Goal: Information Seeking & Learning: Check status

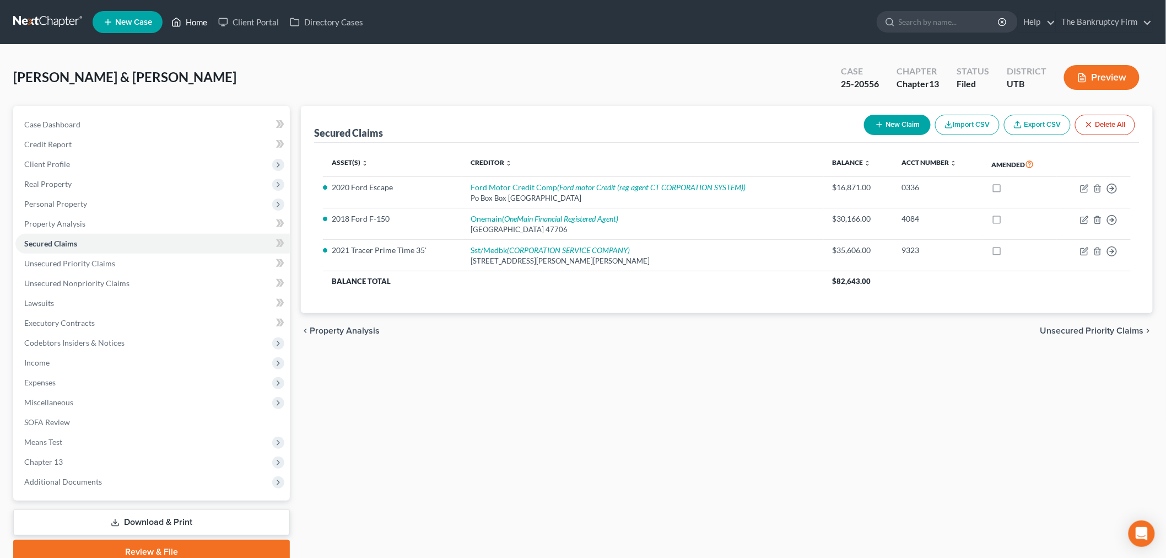
drag, startPoint x: 202, startPoint y: 23, endPoint x: 186, endPoint y: 24, distance: 16.1
click at [201, 23] on link "Home" at bounding box center [189, 22] width 47 height 20
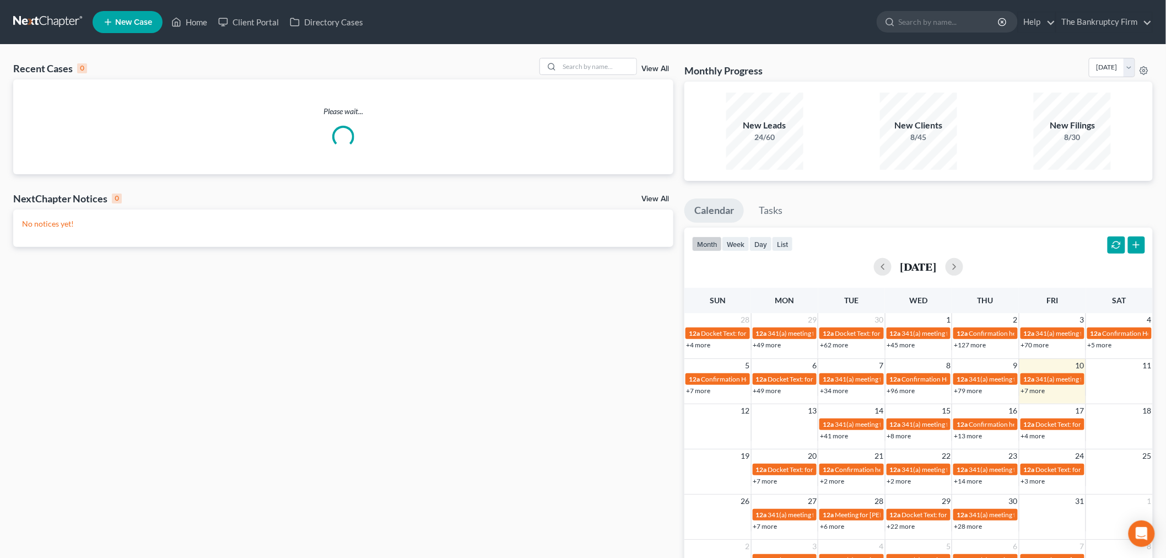
click at [651, 69] on link "View All" at bounding box center [655, 69] width 28 height 8
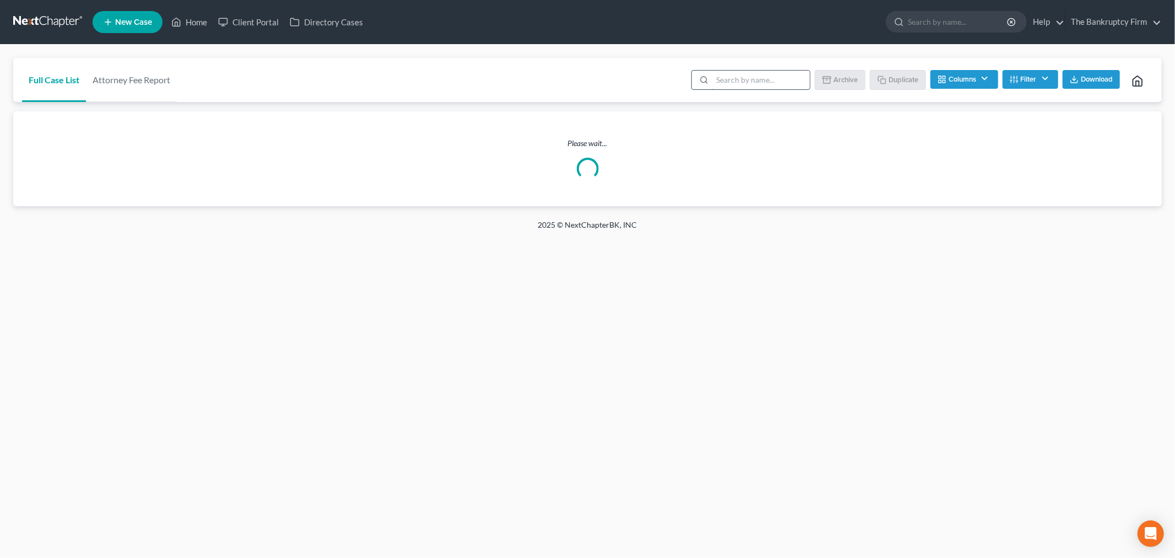
click at [728, 79] on input "search" at bounding box center [761, 80] width 98 height 19
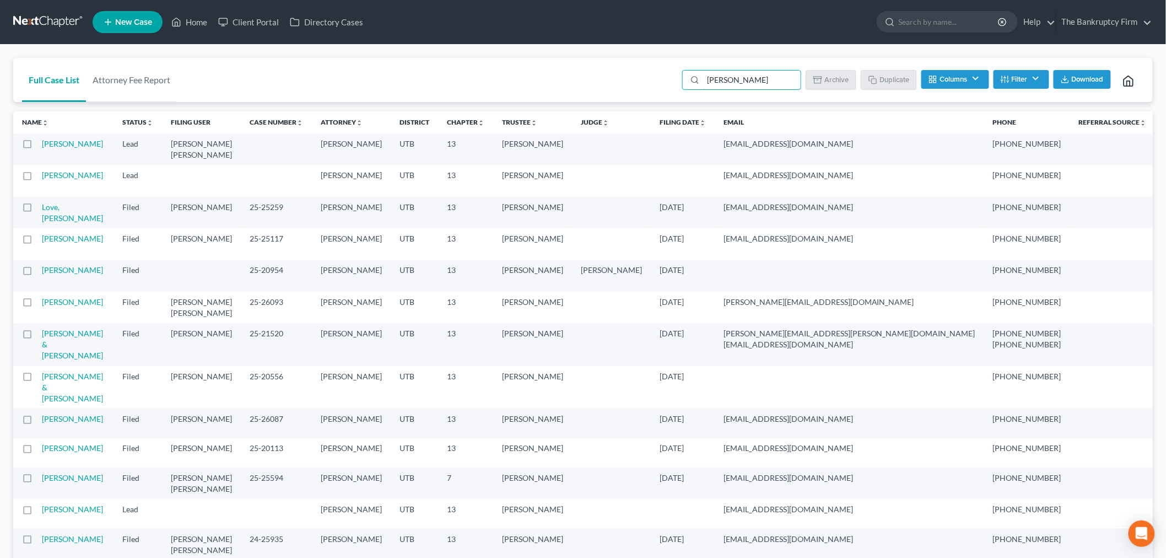
type input "[PERSON_NAME]"
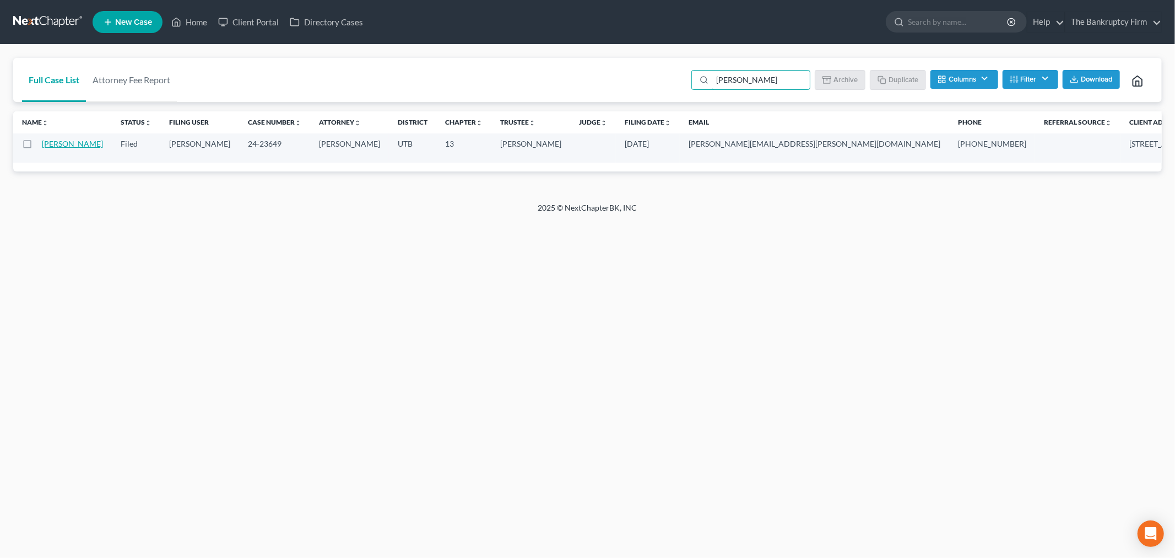
click at [53, 148] on link "[PERSON_NAME]" at bounding box center [72, 143] width 61 height 9
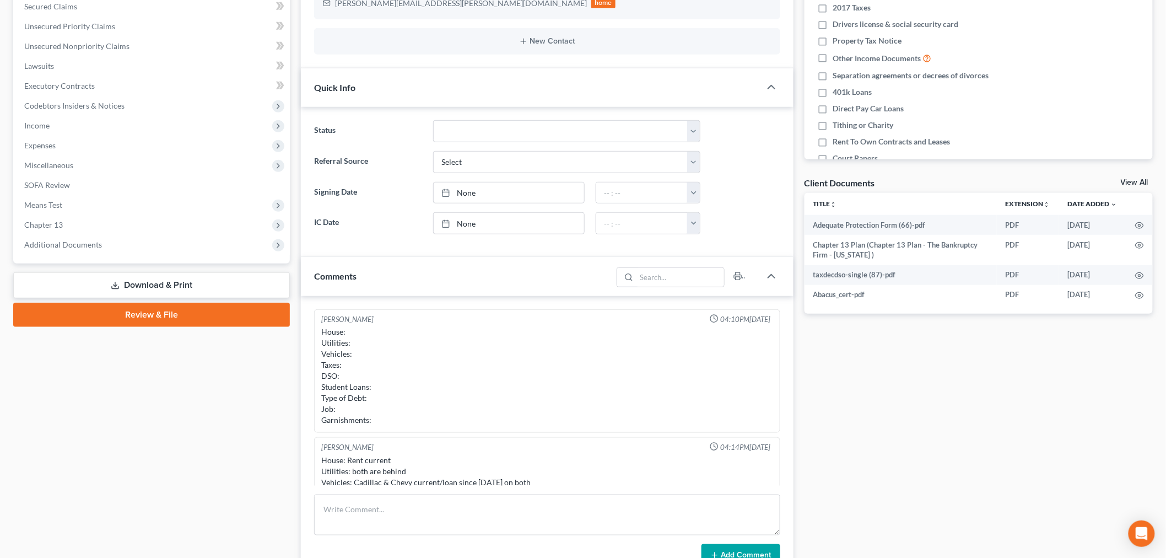
scroll to position [86, 0]
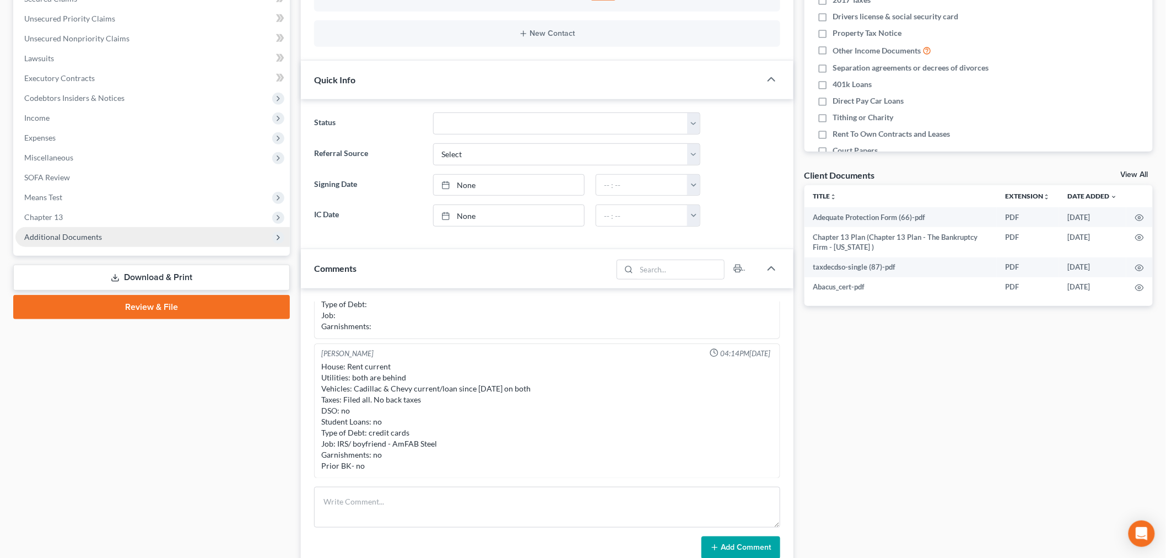
click at [123, 239] on span "Additional Documents" at bounding box center [152, 237] width 274 height 20
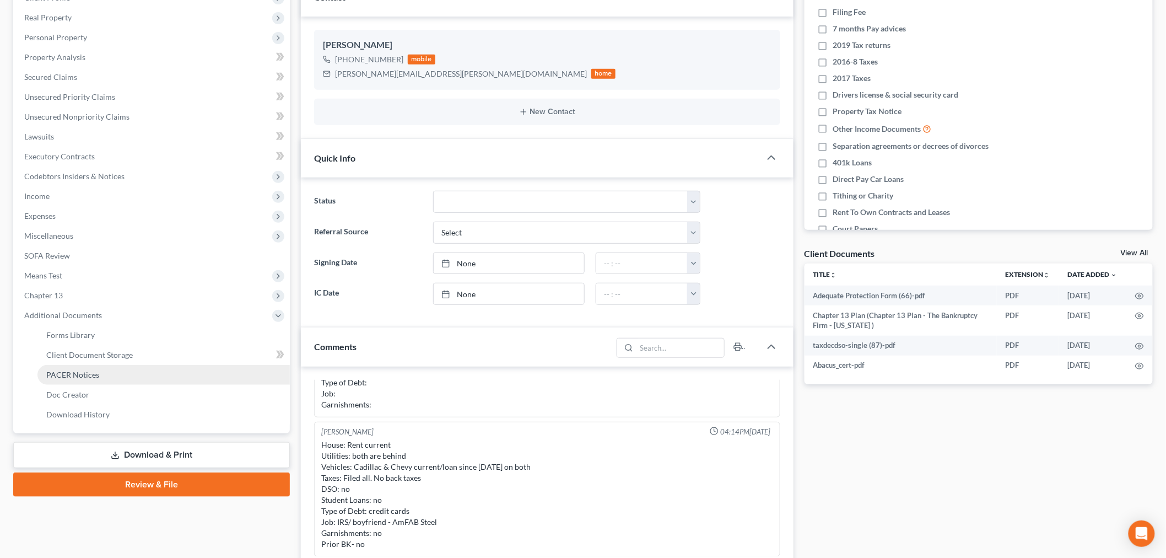
scroll to position [122, 0]
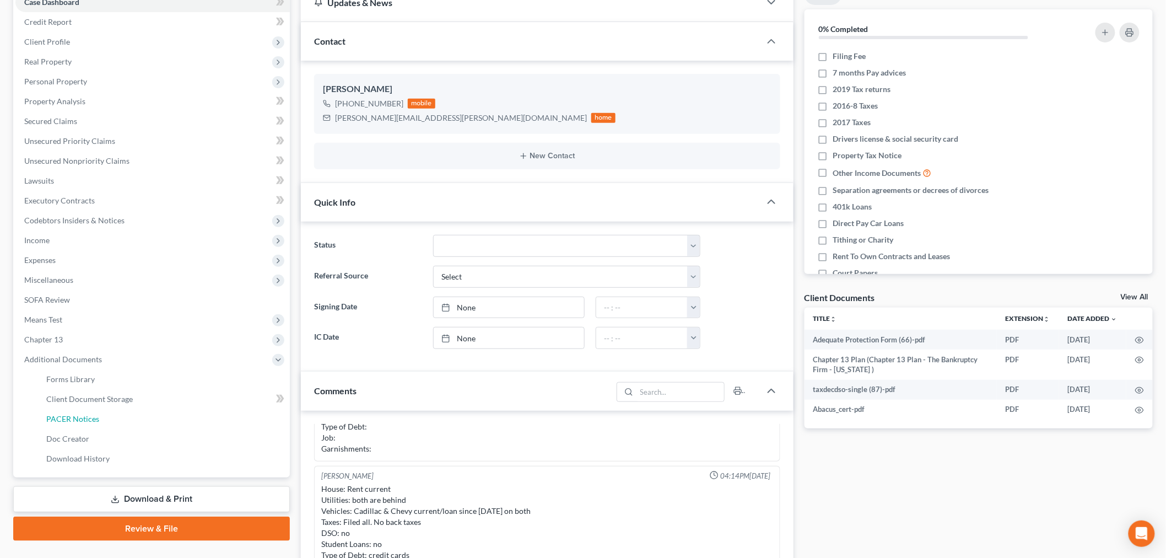
click at [94, 420] on span "PACER Notices" at bounding box center [72, 418] width 53 height 9
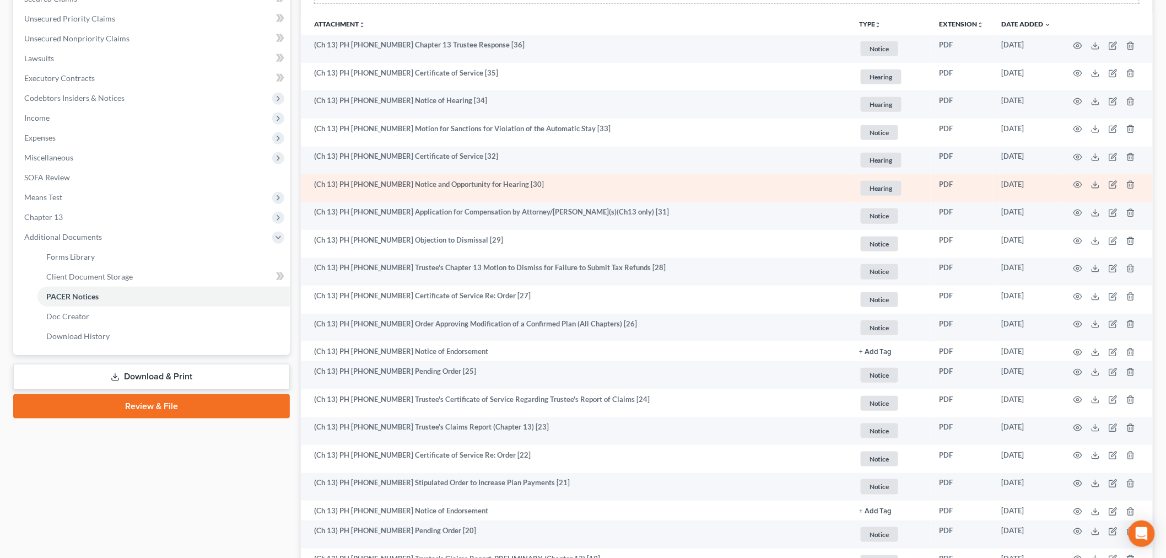
scroll to position [183, 0]
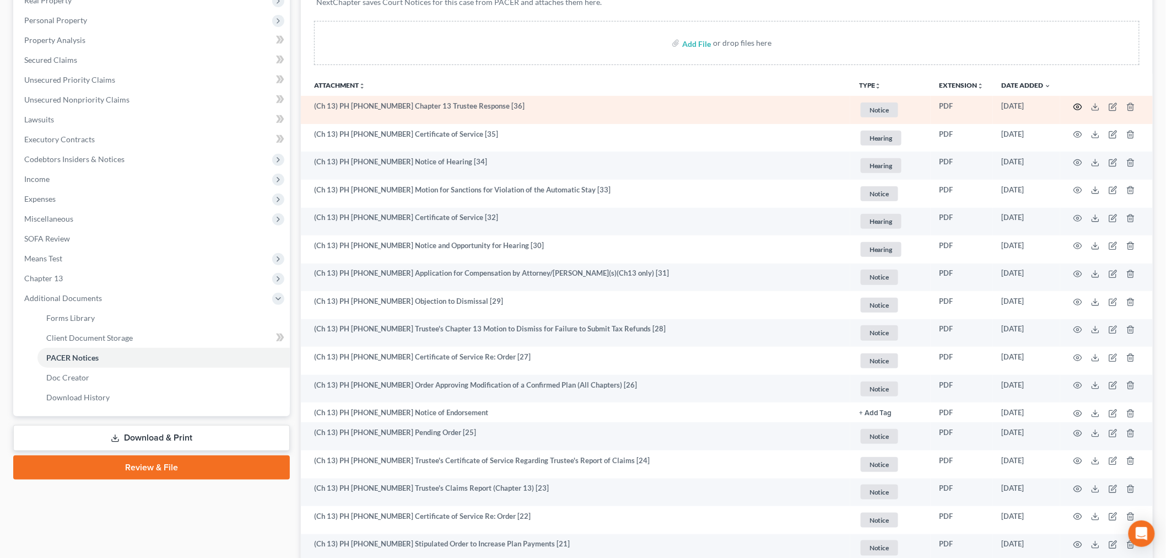
click at [1074, 106] on icon "button" at bounding box center [1078, 107] width 8 height 6
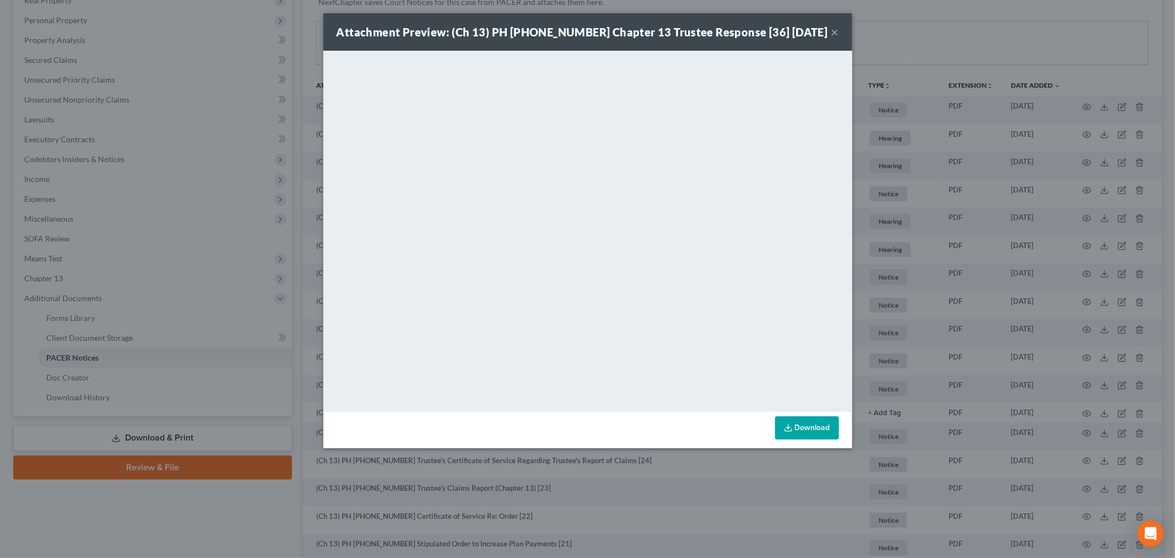
click at [832, 37] on button "×" at bounding box center [835, 31] width 8 height 13
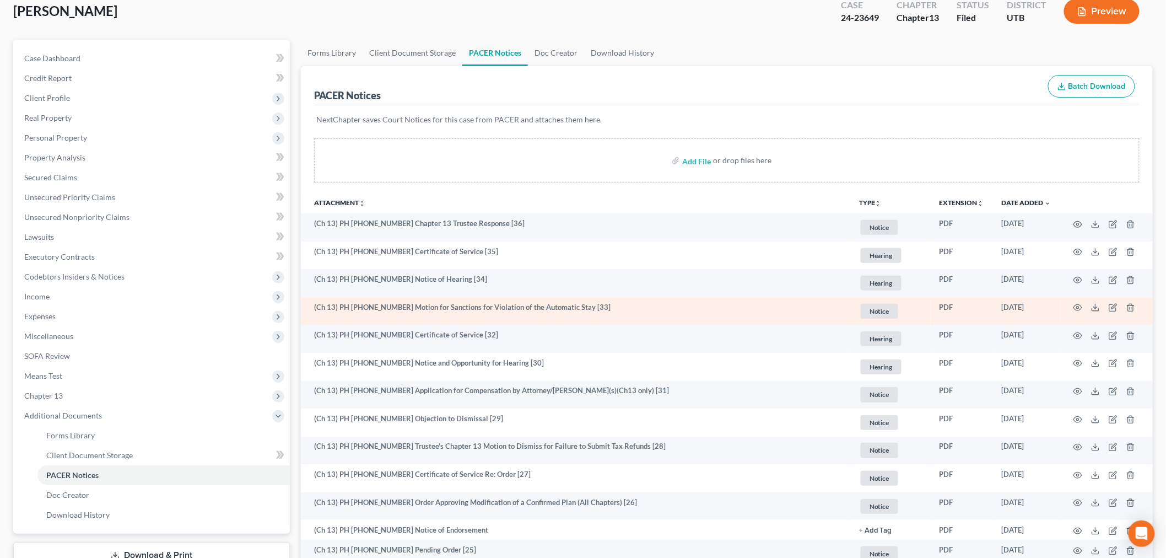
scroll to position [61, 0]
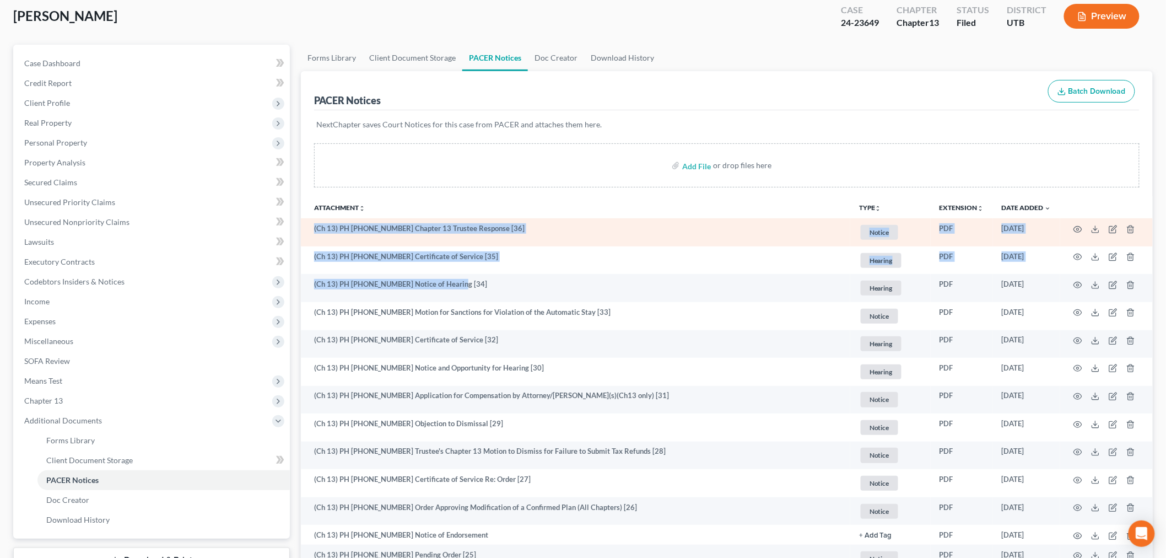
drag, startPoint x: 459, startPoint y: 283, endPoint x: 306, endPoint y: 228, distance: 163.1
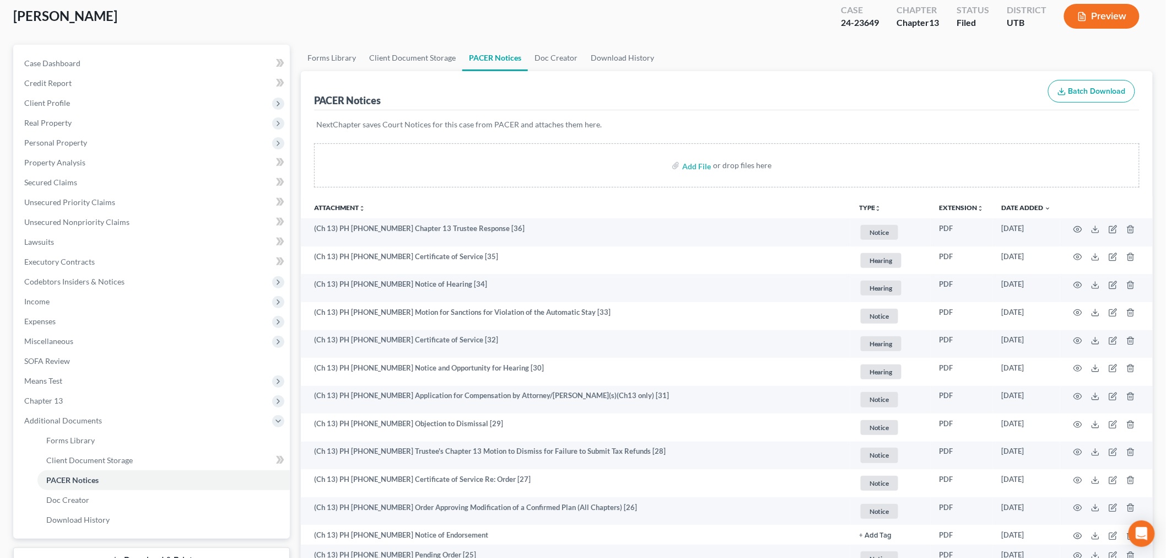
drag, startPoint x: 502, startPoint y: 201, endPoint x: 481, endPoint y: 209, distance: 23.0
click at [502, 201] on th "Attachment unfold_more expand_more expand_less" at bounding box center [575, 207] width 549 height 22
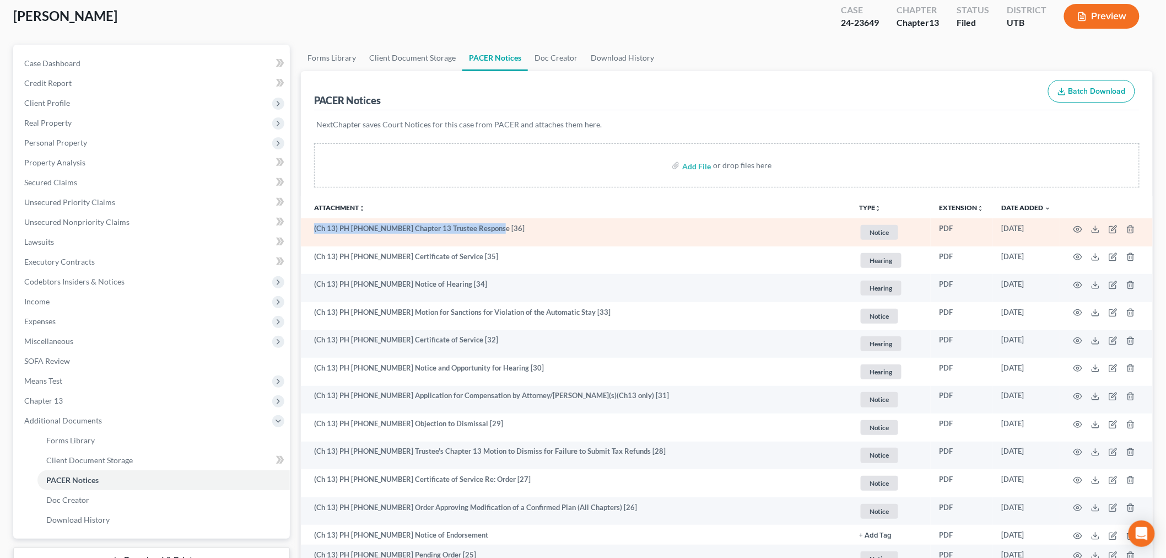
drag, startPoint x: 512, startPoint y: 229, endPoint x: 312, endPoint y: 239, distance: 200.8
click at [312, 239] on td "(Ch 13) PH [PHONE_NUMBER] Chapter 13 Trustee Response [36]" at bounding box center [575, 232] width 549 height 28
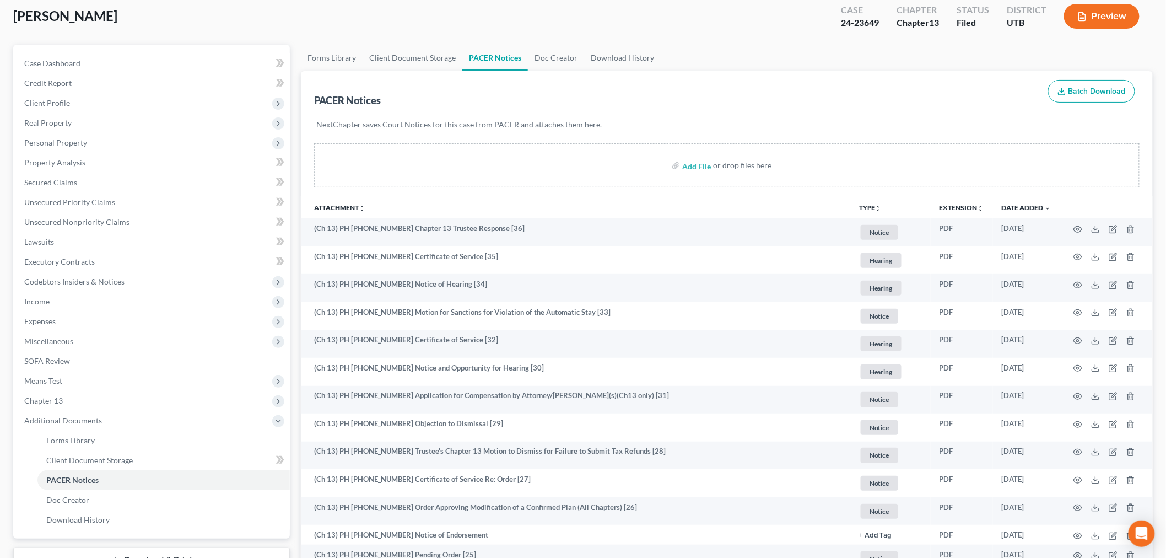
click at [598, 177] on div "Add File or drop files here" at bounding box center [726, 165] width 825 height 44
